Goal: Task Accomplishment & Management: Use online tool/utility

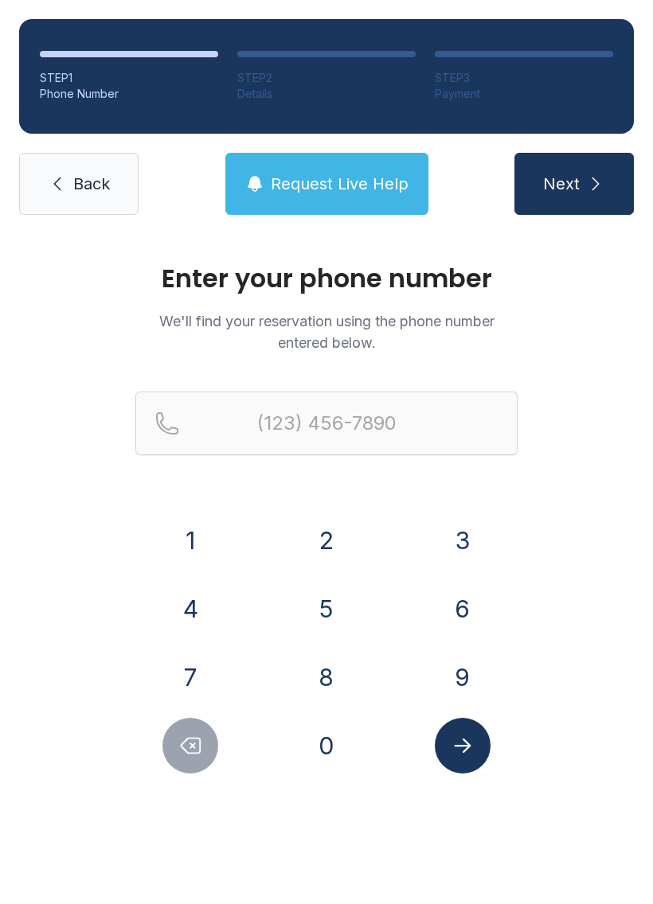
click at [452, 656] on button "9" at bounding box center [463, 677] width 56 height 56
click at [339, 749] on button "0" at bounding box center [326, 746] width 56 height 56
click at [209, 542] on button "1" at bounding box center [190, 541] width 56 height 56
click at [330, 605] on button "5" at bounding box center [326, 609] width 56 height 56
click at [461, 600] on button "6" at bounding box center [463, 609] width 56 height 56
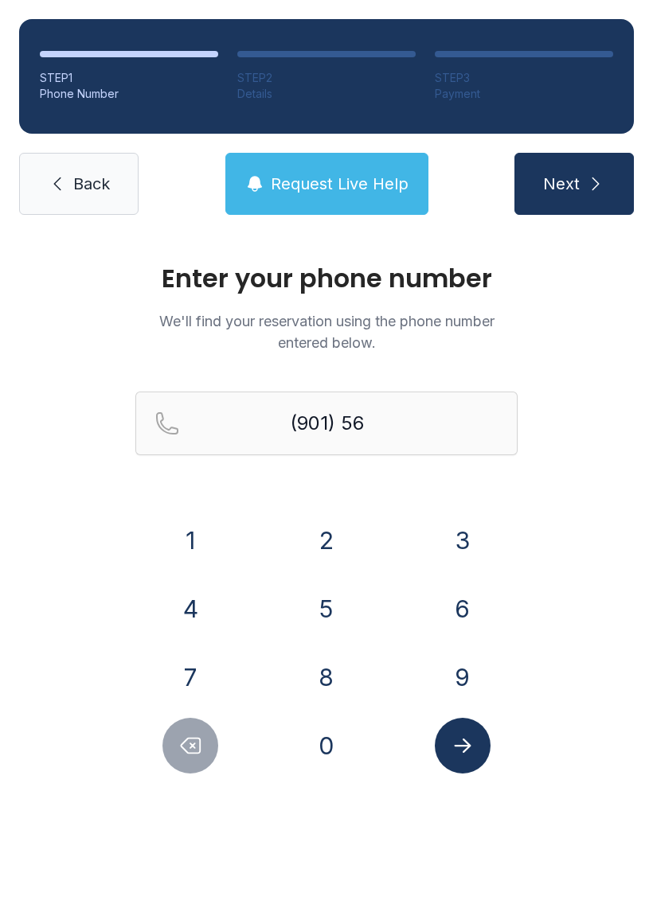
click at [460, 646] on div "1 2 3 4 5 6 7 8 9 0" at bounding box center [326, 643] width 382 height 261
click at [326, 592] on button "5" at bounding box center [326, 609] width 56 height 56
click at [194, 678] on button "7" at bounding box center [190, 677] width 56 height 56
click at [451, 536] on button "3" at bounding box center [463, 541] width 56 height 56
click at [205, 551] on button "1" at bounding box center [190, 541] width 56 height 56
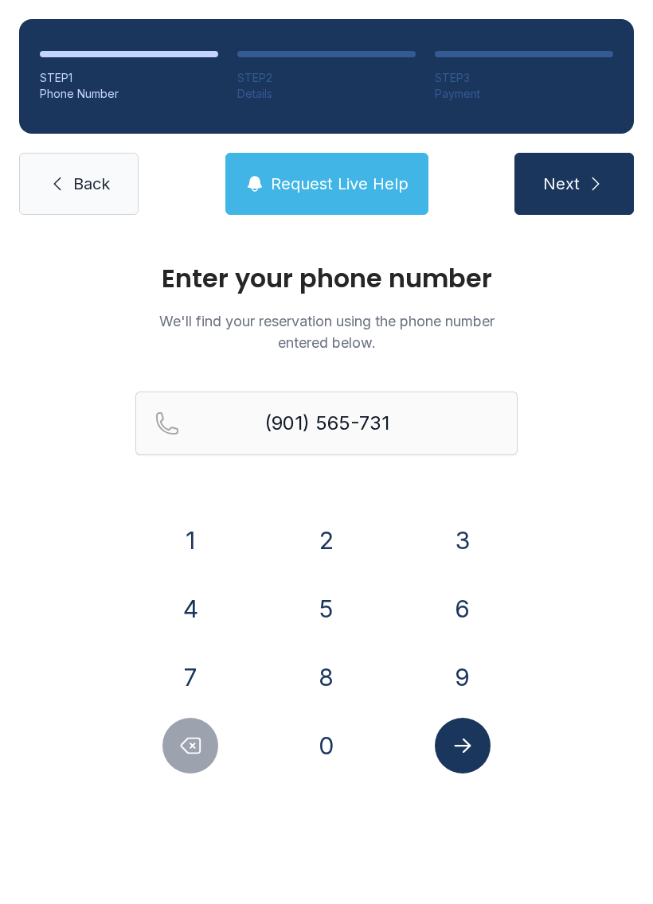
click at [182, 739] on icon "Delete number" at bounding box center [190, 746] width 24 height 24
click at [191, 748] on icon "Delete number" at bounding box center [190, 746] width 19 height 15
click at [167, 762] on button "Delete number" at bounding box center [190, 746] width 56 height 56
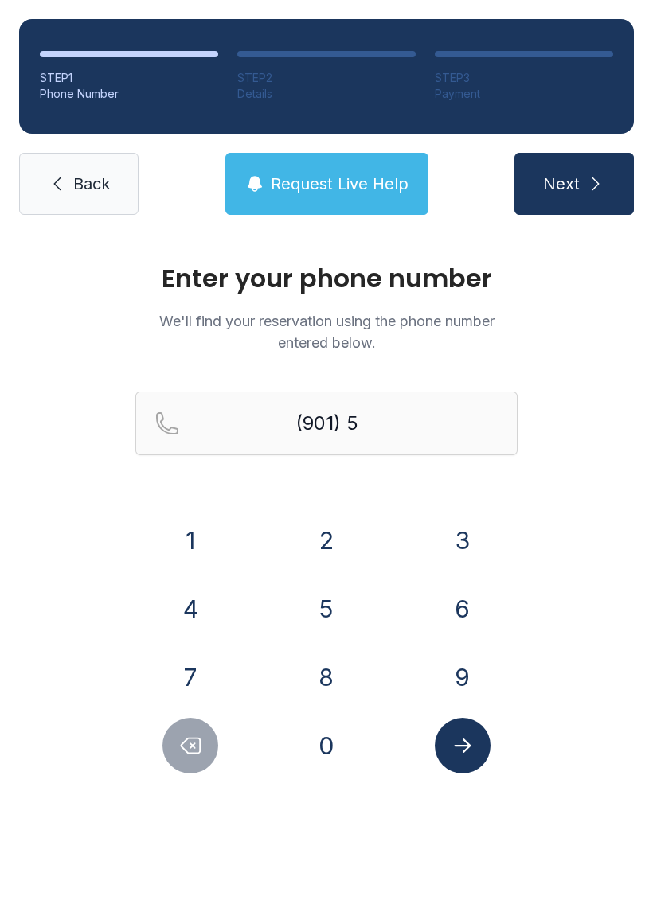
click at [462, 595] on button "6" at bounding box center [463, 609] width 56 height 56
click at [445, 668] on button "9" at bounding box center [463, 677] width 56 height 56
click at [322, 603] on button "5" at bounding box center [326, 609] width 56 height 56
click at [181, 669] on button "7" at bounding box center [190, 677] width 56 height 56
click at [479, 529] on button "3" at bounding box center [463, 541] width 56 height 56
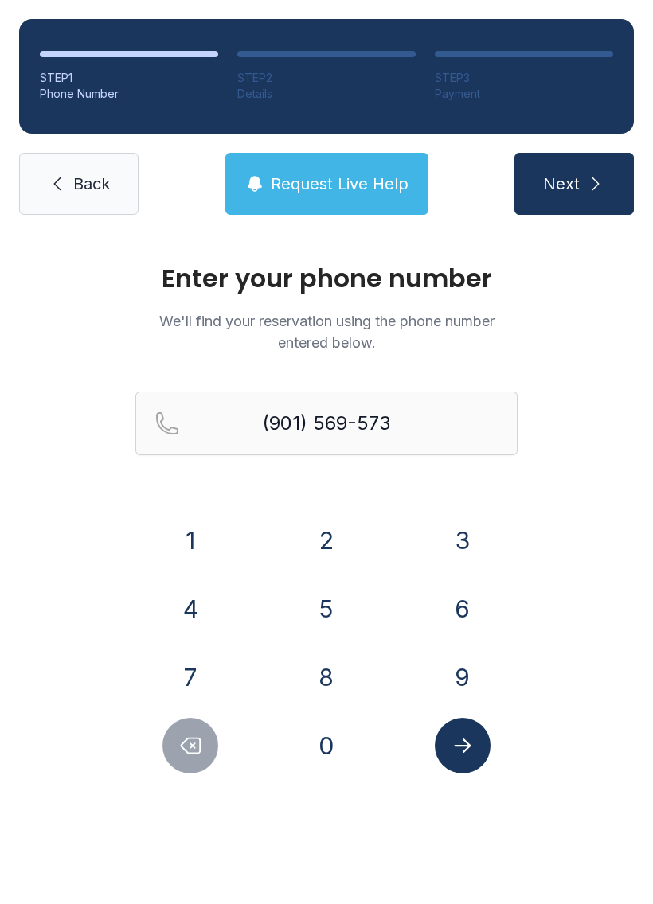
click at [184, 534] on button "1" at bounding box center [190, 541] width 56 height 56
type input "[PHONE_NUMBER]"
click at [472, 739] on icon "Submit lookup form" at bounding box center [463, 746] width 24 height 24
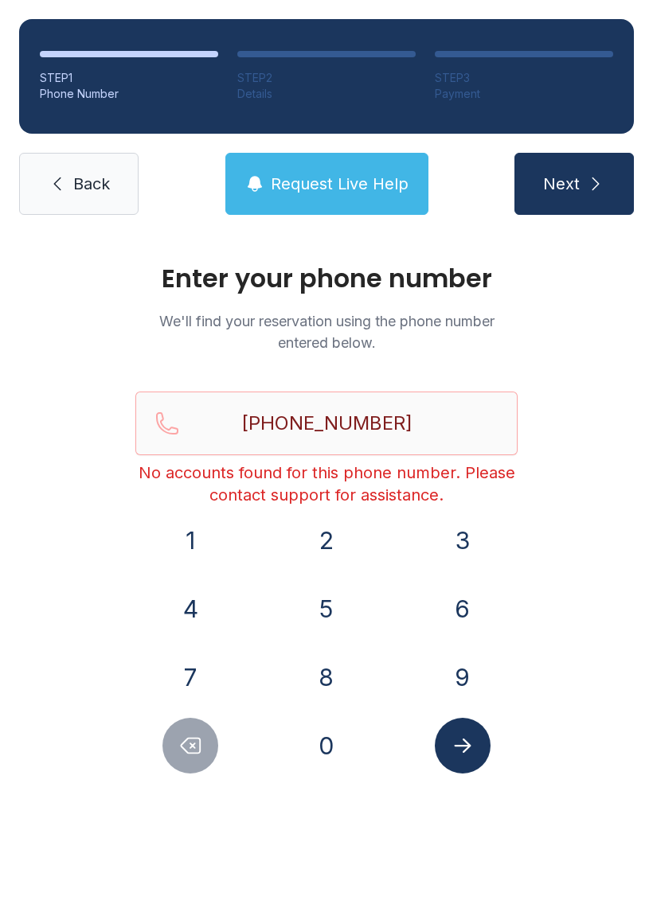
click at [599, 181] on icon "submit" at bounding box center [595, 183] width 19 height 19
click at [406, 185] on span "Request Live Help" at bounding box center [340, 184] width 138 height 22
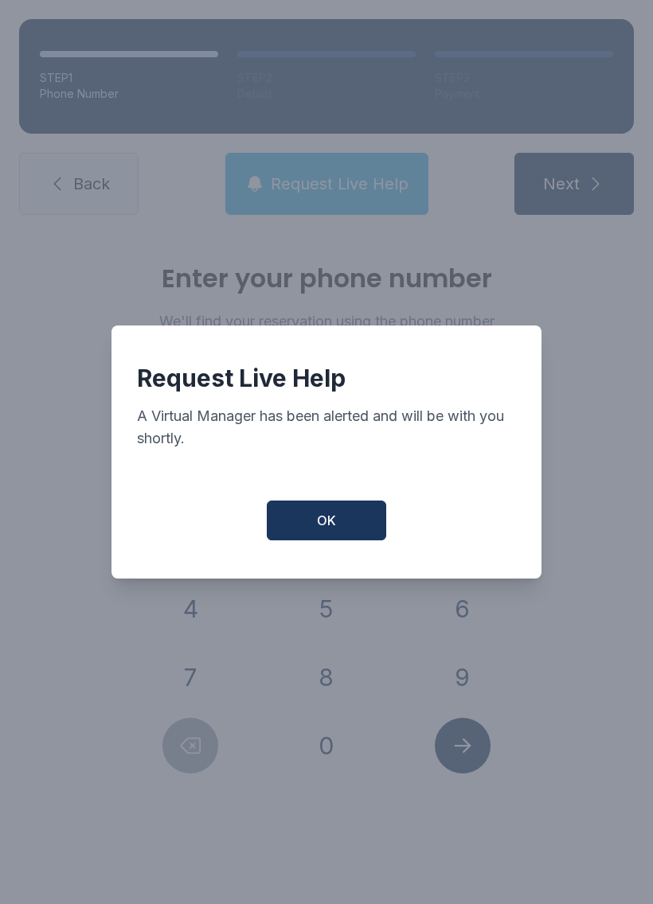
click at [365, 513] on button "OK" at bounding box center [326, 521] width 119 height 40
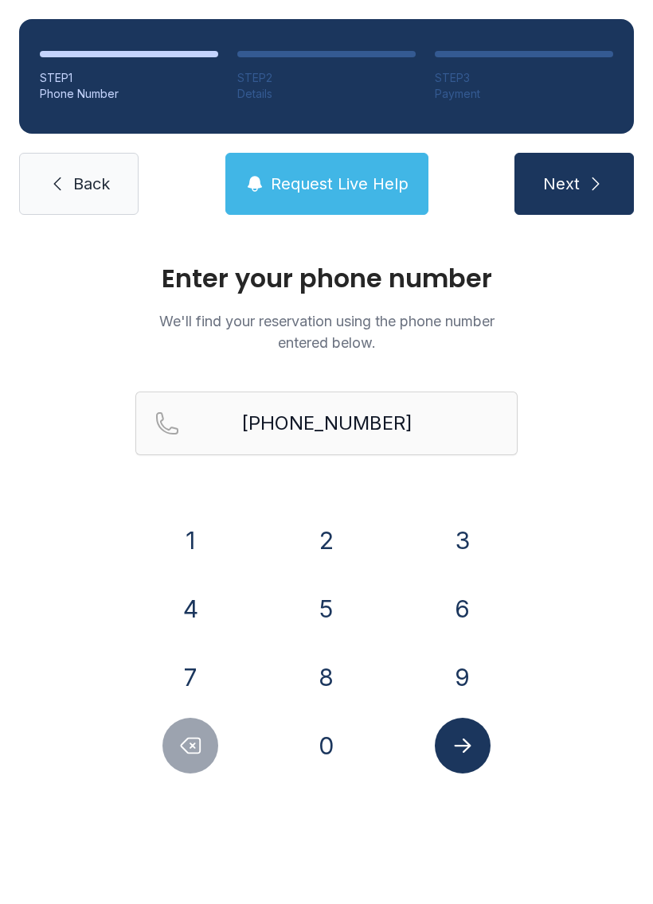
click at [452, 734] on icon "Submit lookup form" at bounding box center [463, 746] width 24 height 24
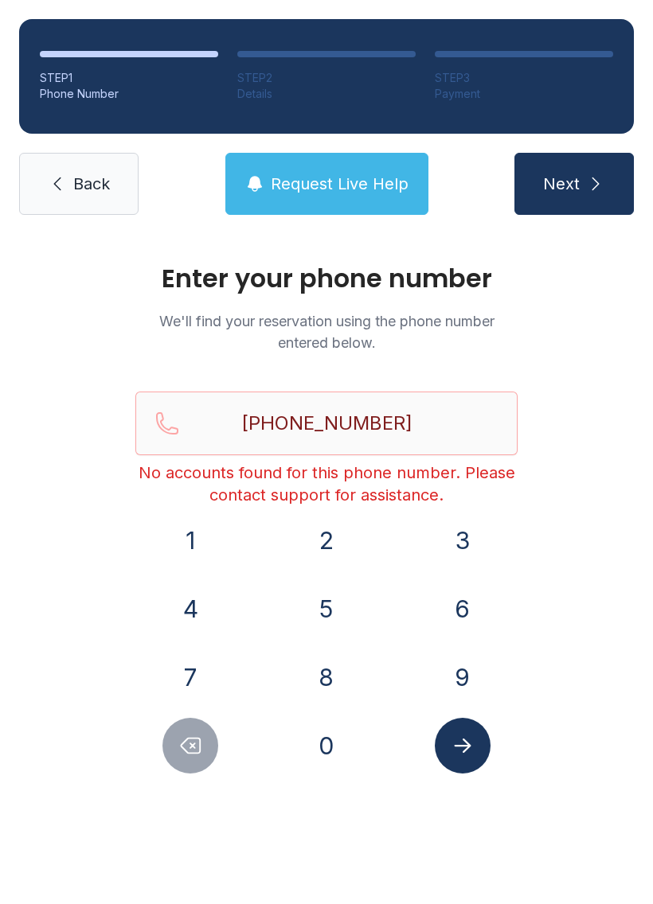
click at [111, 181] on link "Back" at bounding box center [78, 184] width 119 height 62
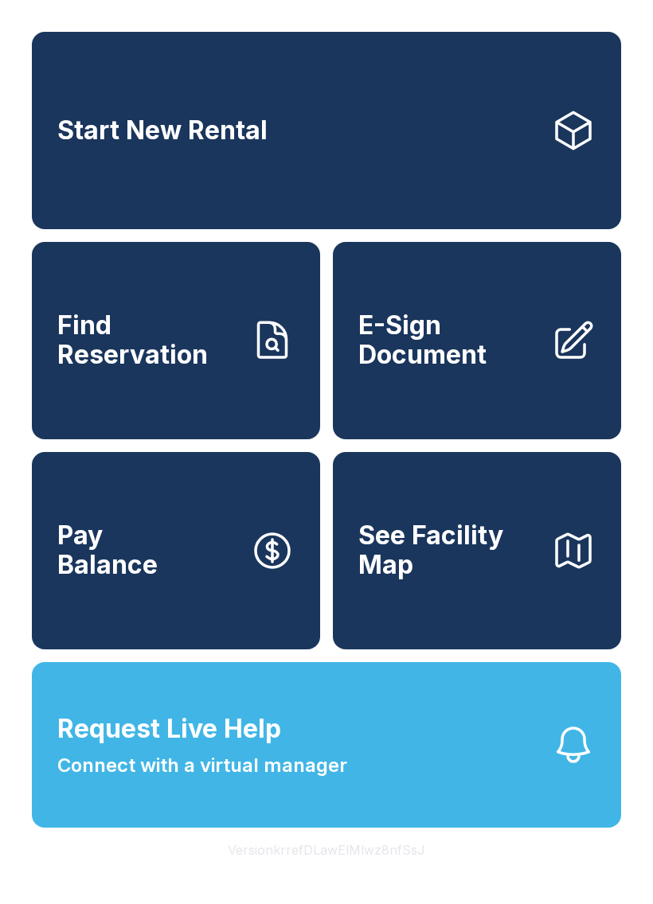
click at [517, 361] on span "E-Sign Document" at bounding box center [448, 340] width 180 height 58
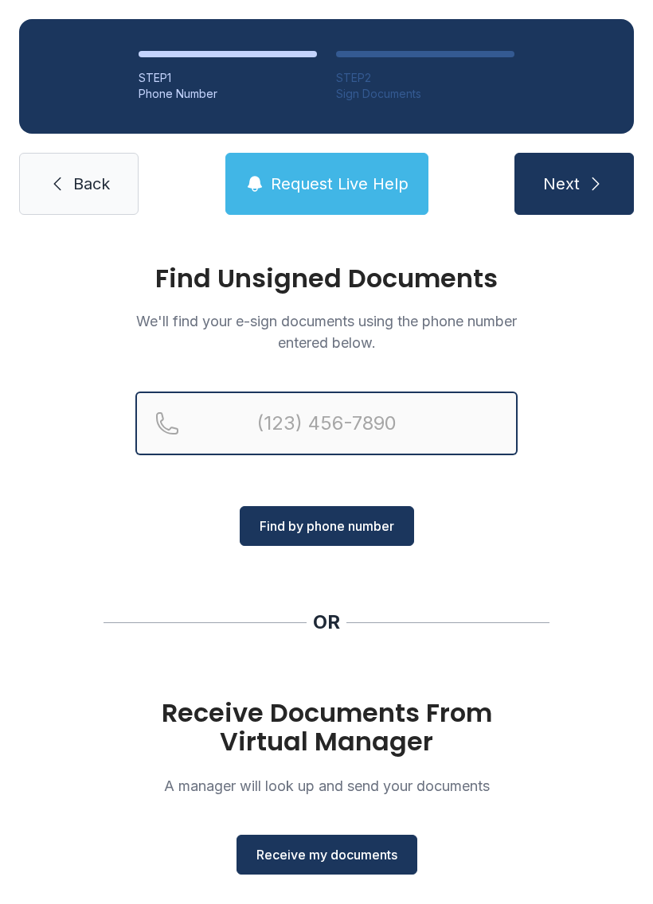
click at [388, 443] on input "Reservation phone number" at bounding box center [326, 424] width 382 height 64
type input "[PHONE_NUMBER]"
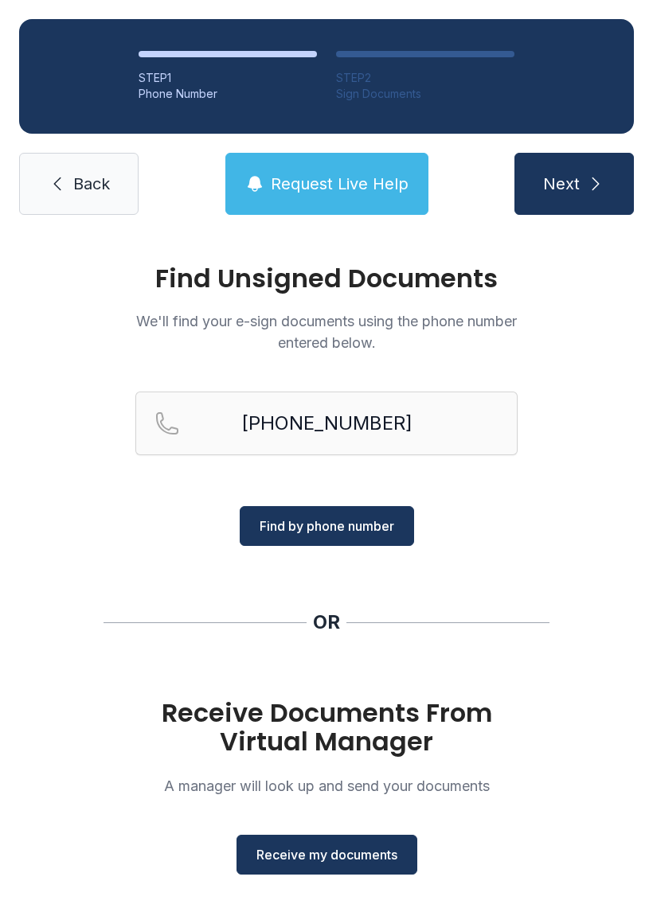
click at [383, 521] on span "Find by phone number" at bounding box center [326, 526] width 135 height 19
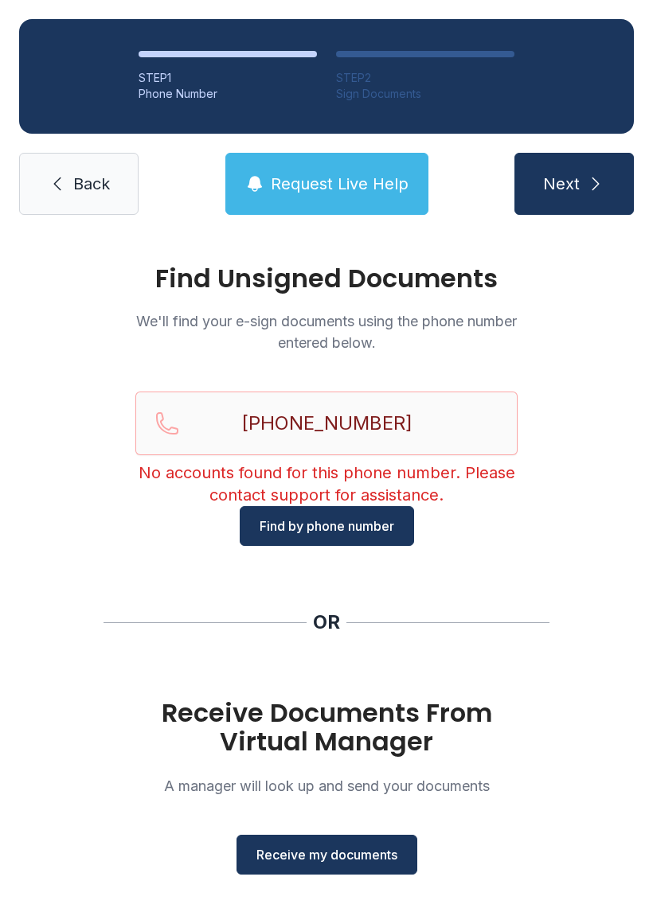
click at [86, 183] on span "Back" at bounding box center [91, 184] width 37 height 22
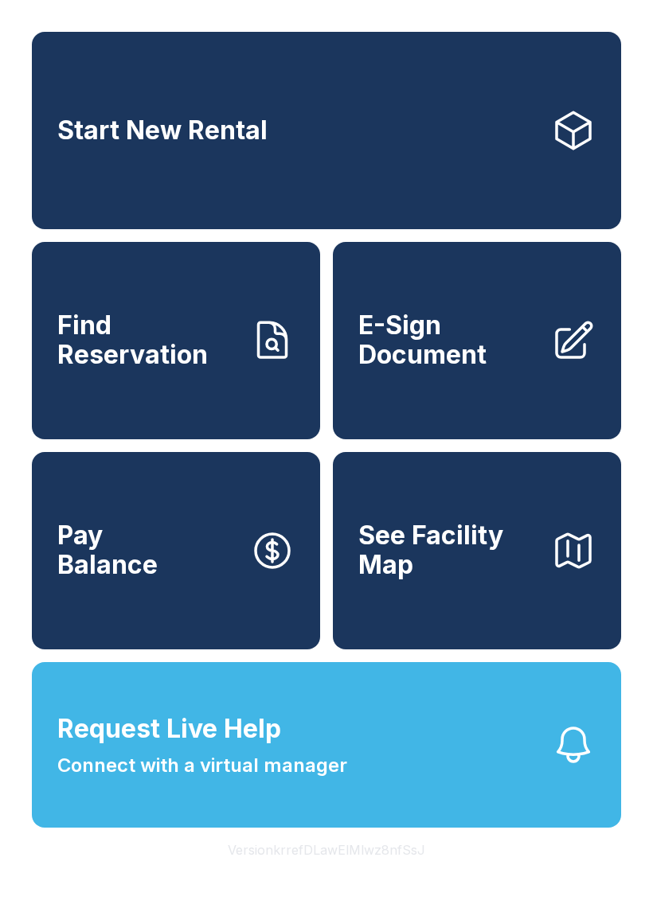
click at [459, 139] on link "Start New Rental" at bounding box center [326, 130] width 589 height 197
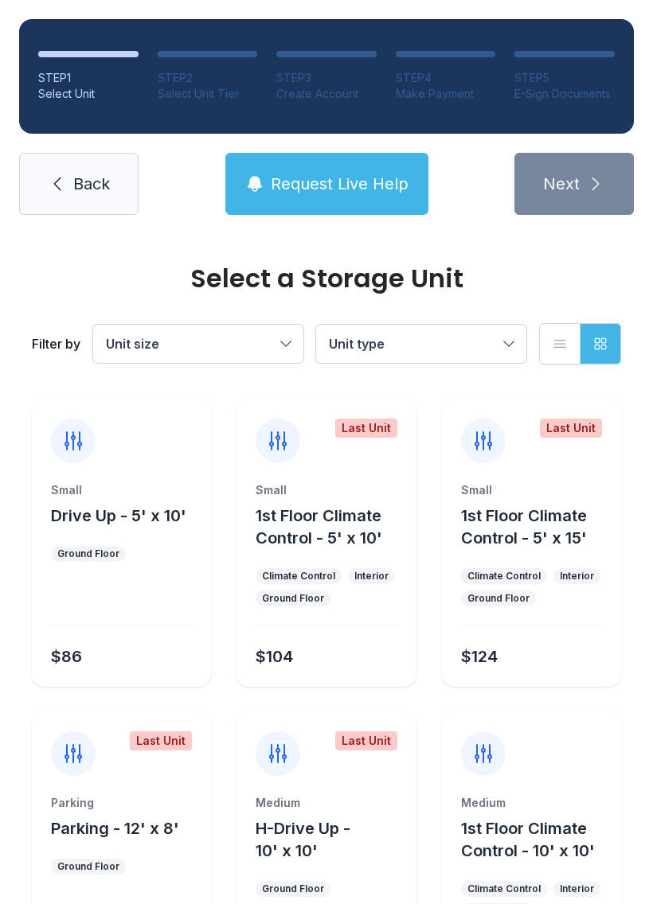
click at [109, 190] on span "Back" at bounding box center [91, 184] width 37 height 22
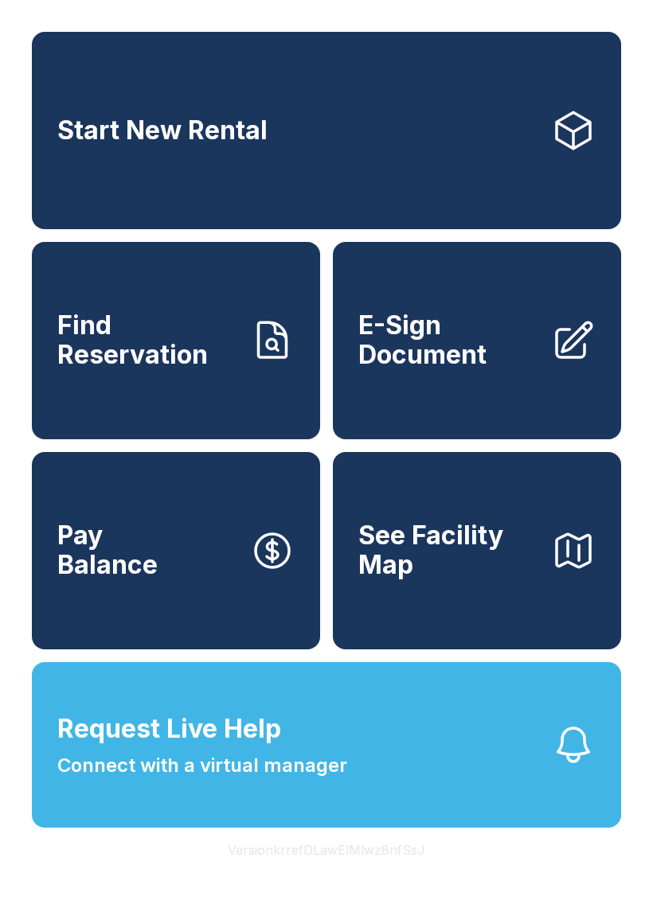
click at [340, 780] on span "Connect with a virtual manager" at bounding box center [202, 765] width 290 height 29
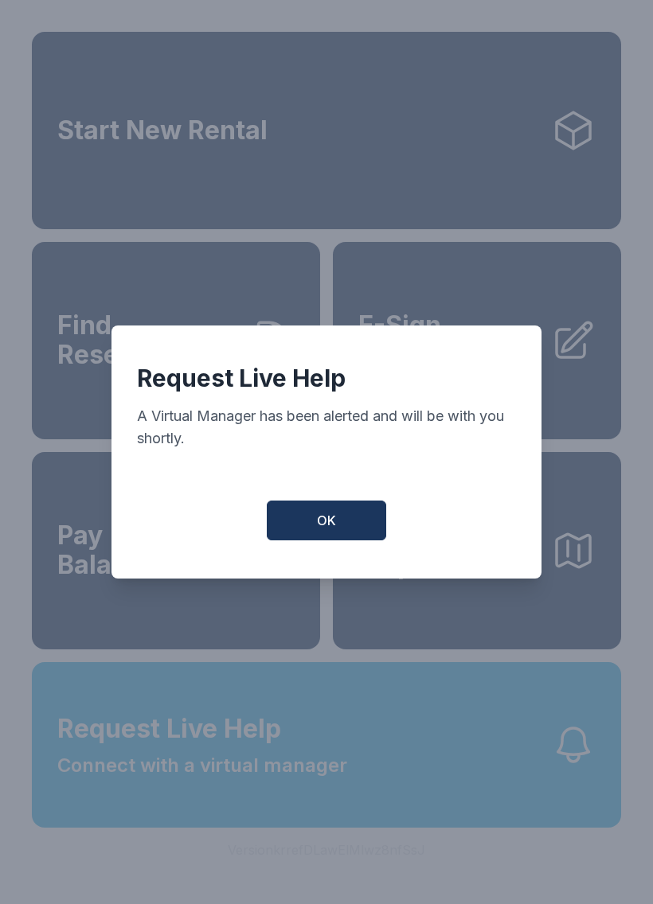
click at [337, 525] on button "OK" at bounding box center [326, 521] width 119 height 40
